Goal: Task Accomplishment & Management: Use online tool/utility

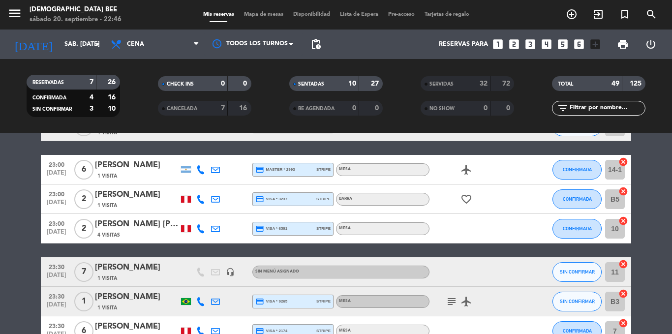
scroll to position [459, 0]
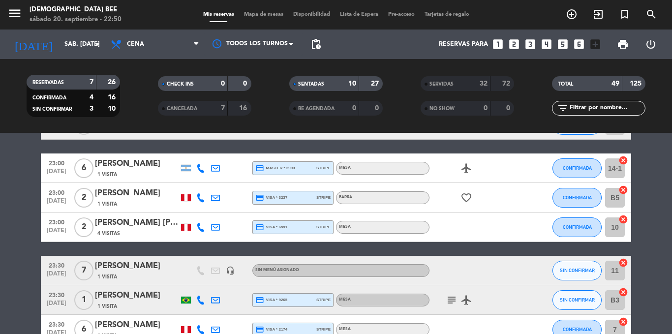
click at [254, 12] on span "Mapa de mesas" at bounding box center [263, 14] width 49 height 5
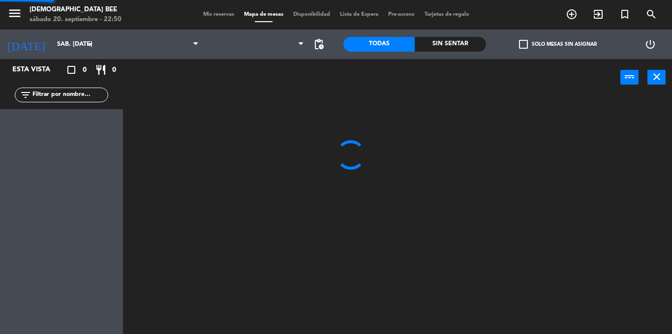
click at [266, 15] on span "Mapa de mesas" at bounding box center [263, 14] width 49 height 5
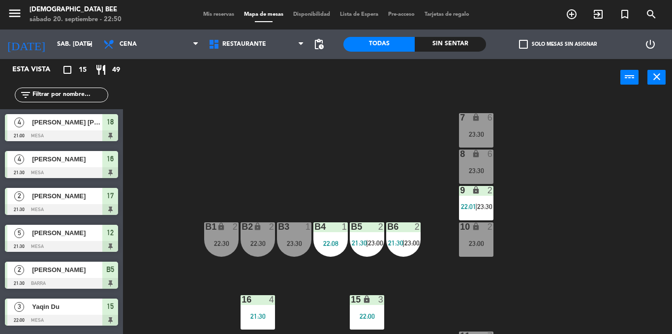
click at [234, 228] on div "B2" at bounding box center [241, 226] width 16 height 9
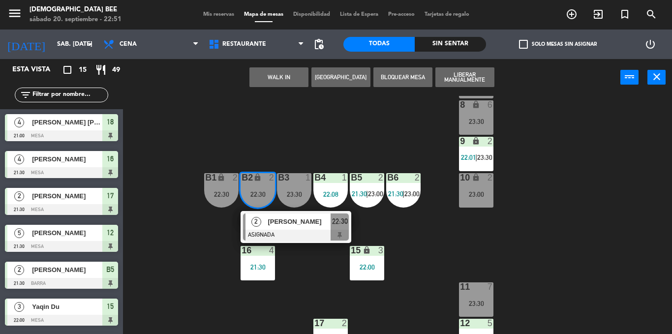
scroll to position [105, 0]
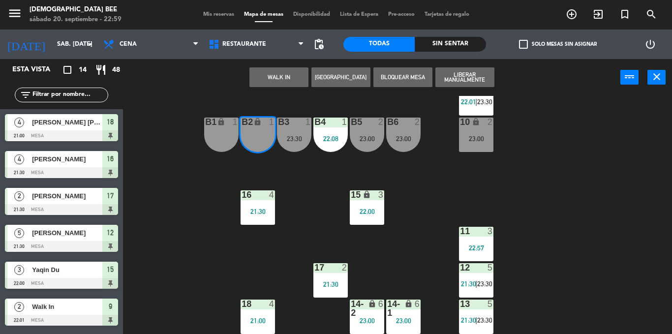
click at [671, 160] on div "7 lock 6 23:30 8 lock 6 23:30 9 lock 2 22:01 | 23:30 B1 lock 1 B2 lock 1 B3 1 2…" at bounding box center [401, 215] width 542 height 238
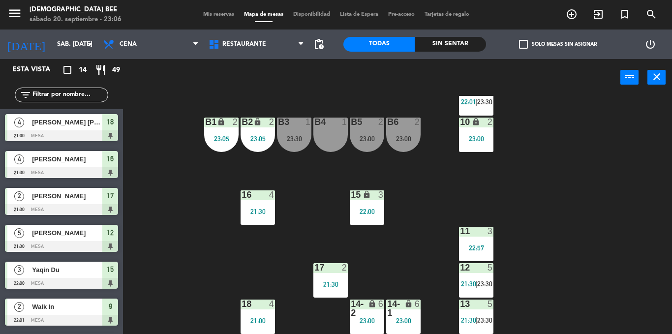
click at [242, 301] on div "18" at bounding box center [241, 303] width 0 height 9
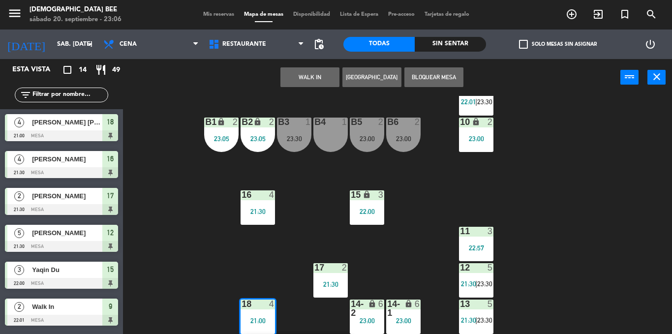
click at [389, 313] on div "6" at bounding box center [383, 308] width 16 height 18
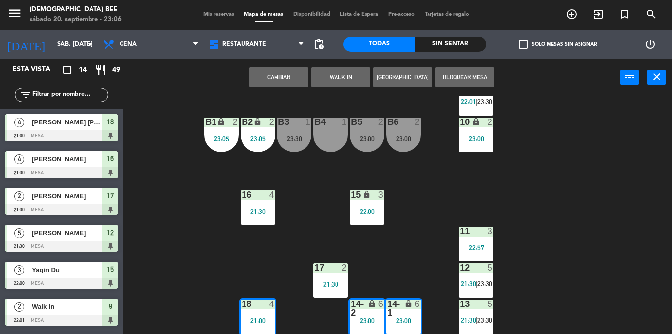
click at [462, 328] on div "13 5 21:30 | 23:30" at bounding box center [476, 316] width 34 height 34
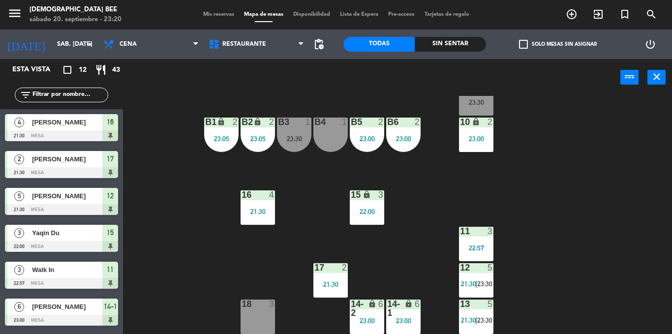
click at [602, 189] on div "7 lock 6 23:30 8 lock 6 23:30 9 lock 6 23:30 B1 lock 2 23:05 B2 lock 2 23:05 B3…" at bounding box center [401, 215] width 542 height 238
click at [475, 282] on span "21:30" at bounding box center [468, 284] width 15 height 8
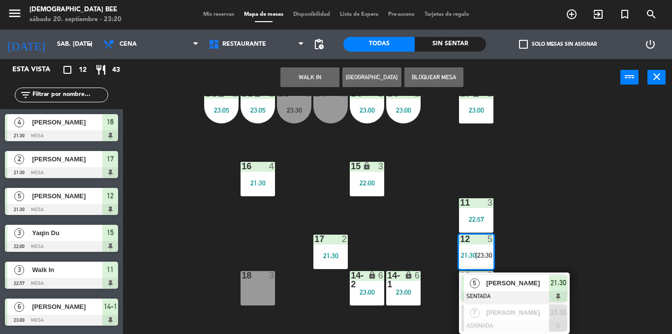
scroll to position [0, 0]
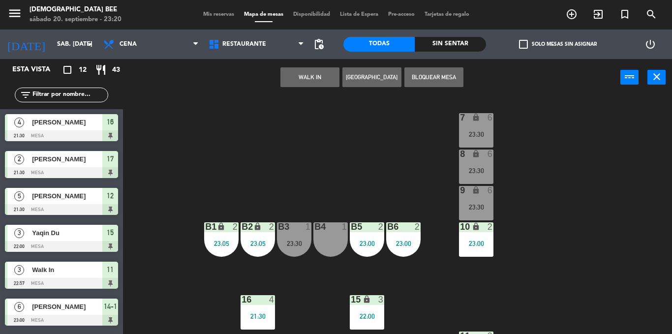
click at [490, 168] on div "23:30" at bounding box center [476, 170] width 34 height 7
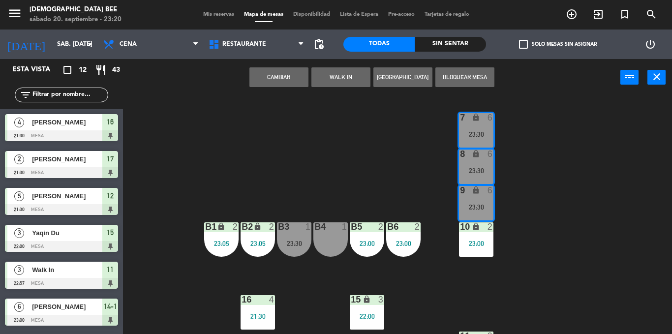
click at [539, 175] on div "7 lock 6 23:30 8 lock 6 23:30 9 lock 6 23:30 B1 lock 2 23:05 B2 lock 2 23:05 B3…" at bounding box center [401, 215] width 542 height 238
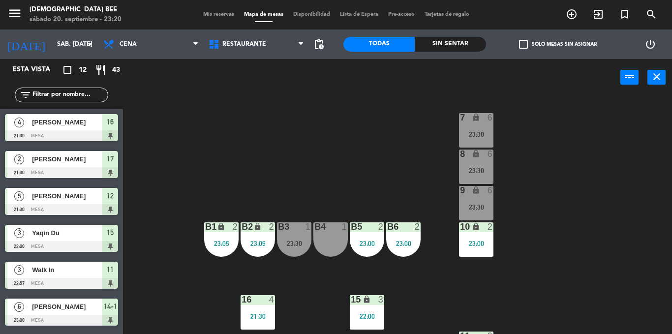
click at [452, 174] on div "7 lock 6 23:30 8 lock 6 23:30 9 lock 6 23:30 B1 lock 2 23:05 B2 lock 2 23:05 B3…" at bounding box center [401, 215] width 542 height 238
click at [469, 175] on div "8 lock 6 23:30" at bounding box center [476, 166] width 34 height 34
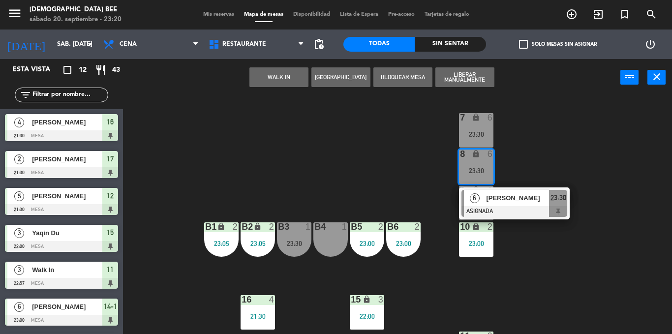
click at [391, 180] on div "7 lock 6 23:30 8 lock 6 23:30 6 [PERSON_NAME] ASIGNADA 23:30 9 lock 6 23:30 B1 …" at bounding box center [401, 215] width 542 height 238
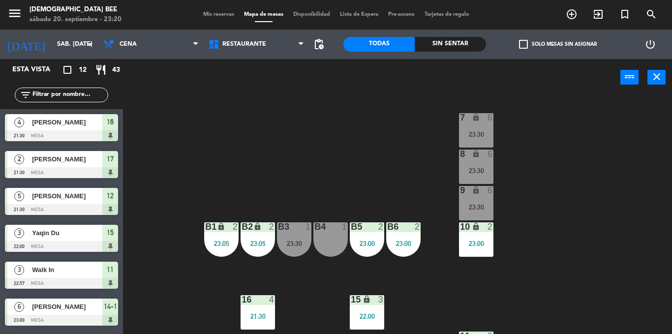
scroll to position [105, 0]
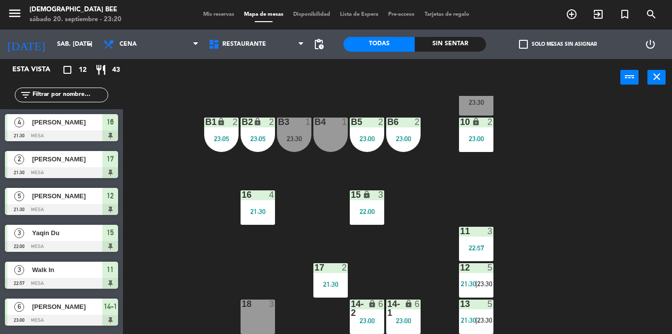
click at [475, 271] on div at bounding box center [476, 267] width 16 height 9
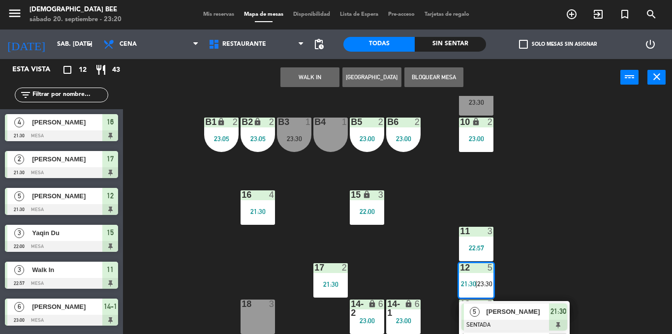
scroll to position [133, 0]
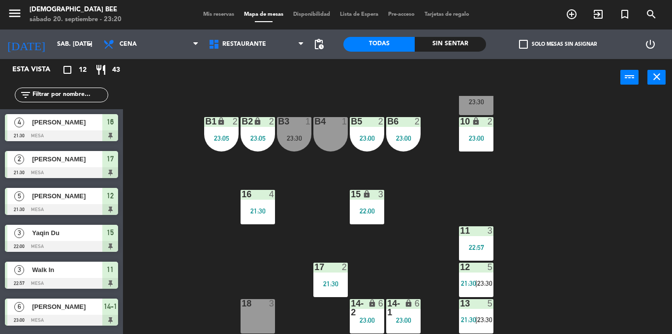
click at [619, 191] on div "7 lock 6 23:30 8 lock 6 23:30 9 lock 6 23:30 B1 lock 2 23:05 B2 lock 2 23:05 B3…" at bounding box center [401, 215] width 542 height 238
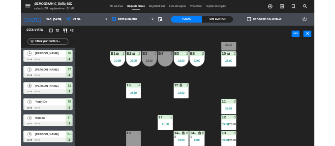
scroll to position [0, 0]
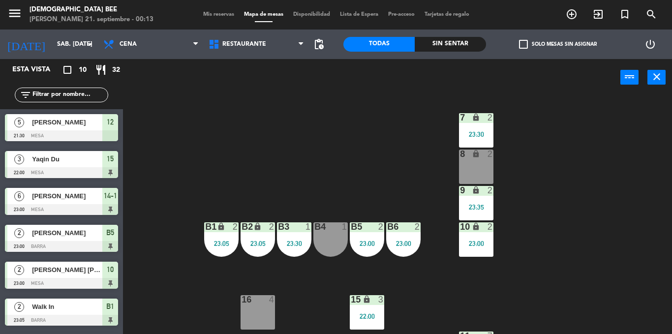
click at [605, 160] on div "7 lock 2 23:30 8 lock 2 9 lock 2 23:35 B1 lock 2 23:05 B2 lock 2 23:05 B3 1 23:…" at bounding box center [401, 215] width 542 height 238
